Goal: Task Accomplishment & Management: Complete application form

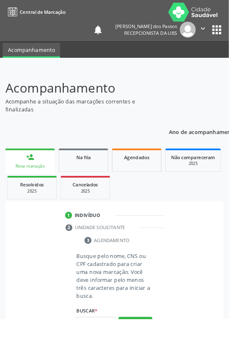
click at [105, 351] on input "text" at bounding box center [105, 356] width 43 height 14
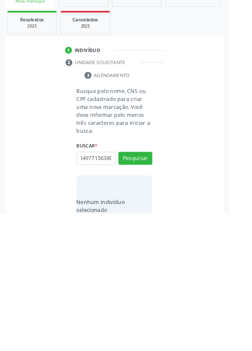
scroll to position [66, 0]
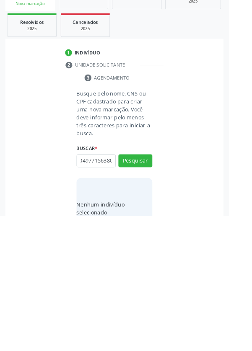
type input "700704977156380"
click at [146, 291] on button "Pesquisar" at bounding box center [148, 290] width 37 height 14
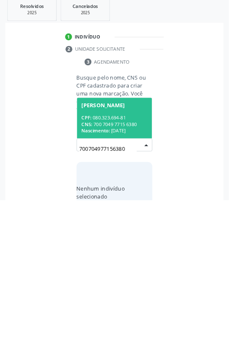
click at [122, 260] on div "CPF: 080.323.694-81" at bounding box center [126, 260] width 73 height 7
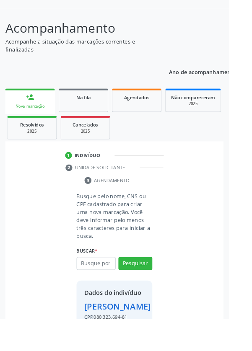
scroll to position [62, 0]
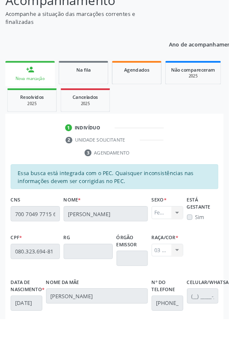
scroll to position [199, 0]
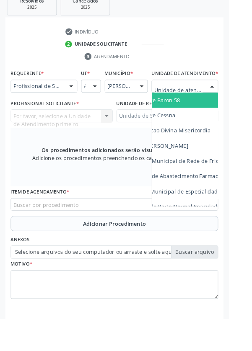
scroll to position [0, 29]
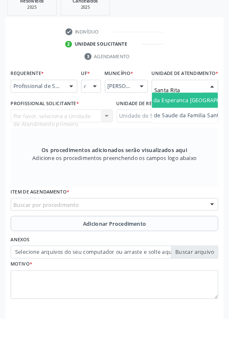
type input "Santa Rita"
click at [211, 114] on span "Unidade de Saude da Familia Santa Rita Maria do C A [PERSON_NAME]" at bounding box center [243, 111] width 199 height 8
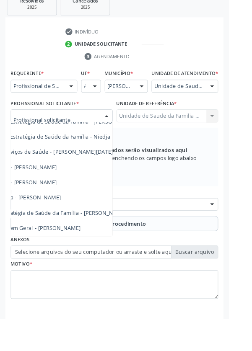
scroll to position [76, 48]
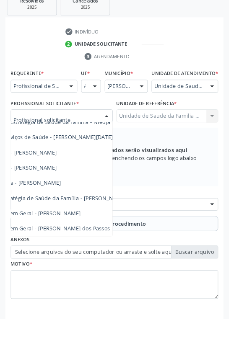
click at [110, 222] on span "Médico da Estratégia de Saúde da Família - [PERSON_NAME]" at bounding box center [54, 218] width 170 height 8
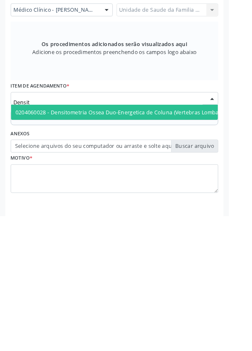
scroll to position [206, 0]
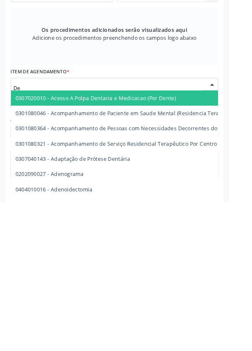
type input "D"
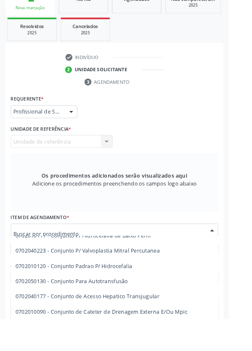
scroll to position [199, 0]
